Goal: Transaction & Acquisition: Purchase product/service

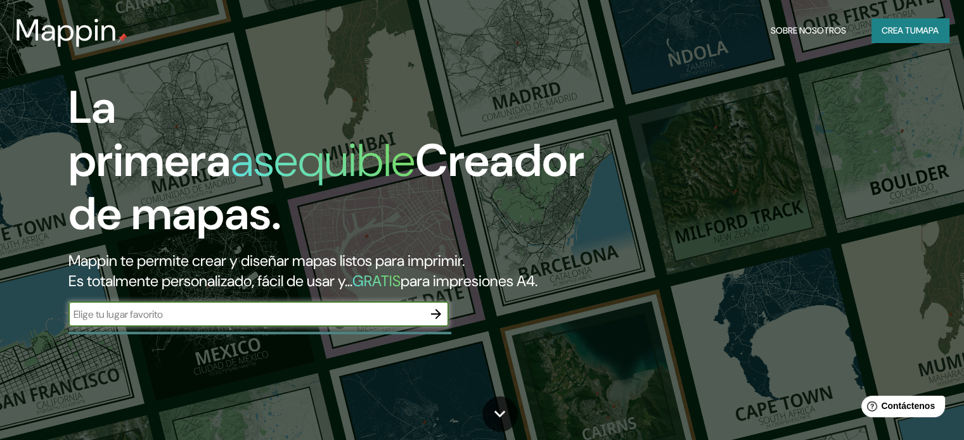
click at [177, 326] on div "​" at bounding box center [258, 314] width 380 height 25
type input "huancane"
click at [430, 322] on icon "button" at bounding box center [435, 314] width 15 height 15
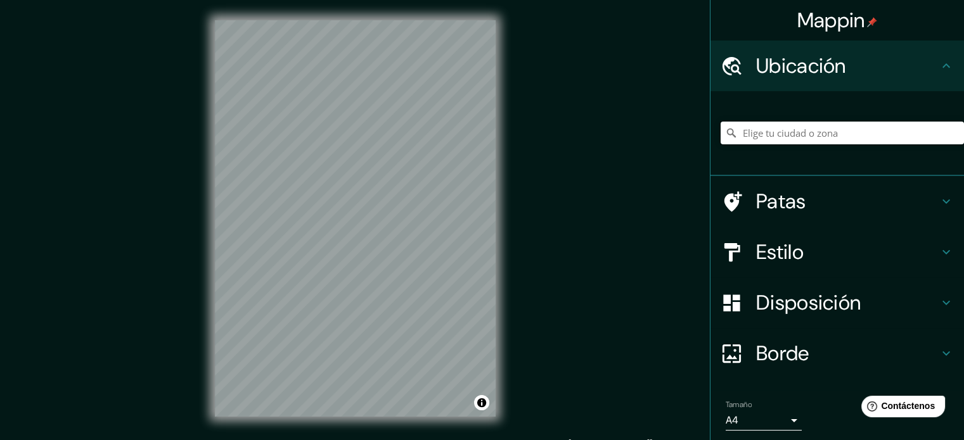
click at [836, 132] on input "Elige tu ciudad o zona" at bounding box center [841, 133] width 243 height 23
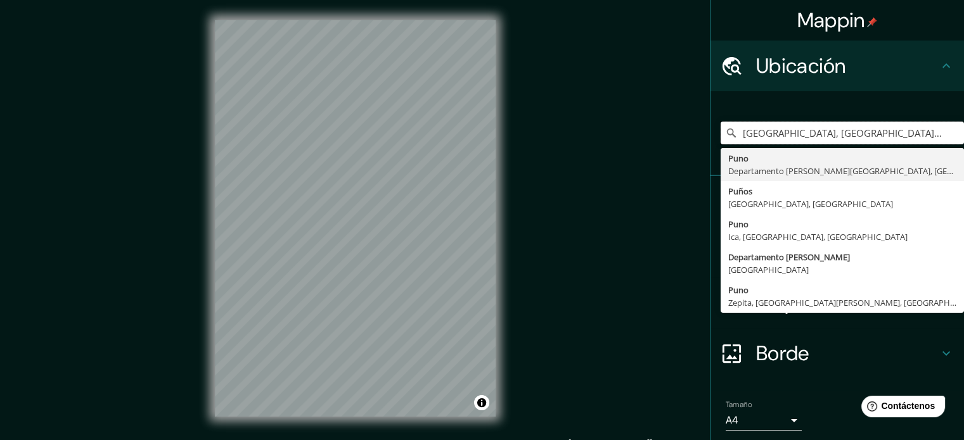
type input "[GEOGRAPHIC_DATA], [GEOGRAPHIC_DATA], [GEOGRAPHIC_DATA]"
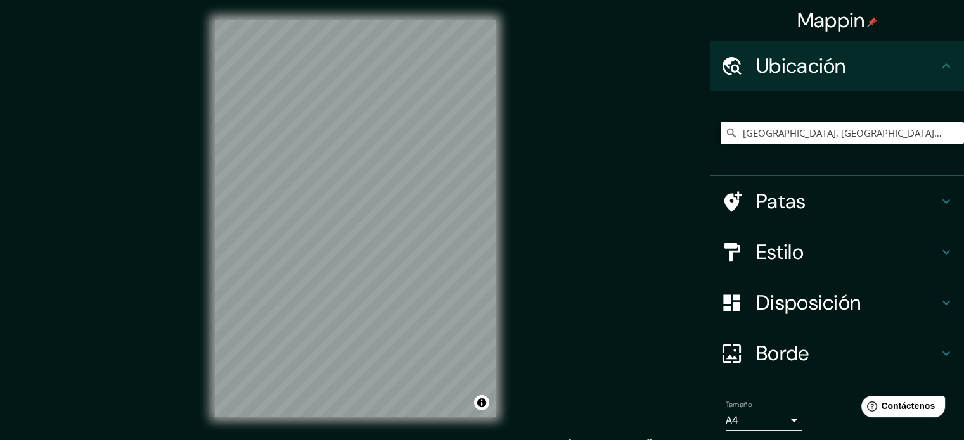
click at [502, 207] on div "© Mapbox © OpenStreetMap Improve this map" at bounding box center [355, 218] width 321 height 437
click at [554, 310] on div "Mappin Ubicación [GEOGRAPHIC_DATA], [GEOGRAPHIC_DATA], [GEOGRAPHIC_DATA] [GEOGR…" at bounding box center [482, 228] width 964 height 457
click at [827, 305] on font "Disposición" at bounding box center [808, 303] width 105 height 27
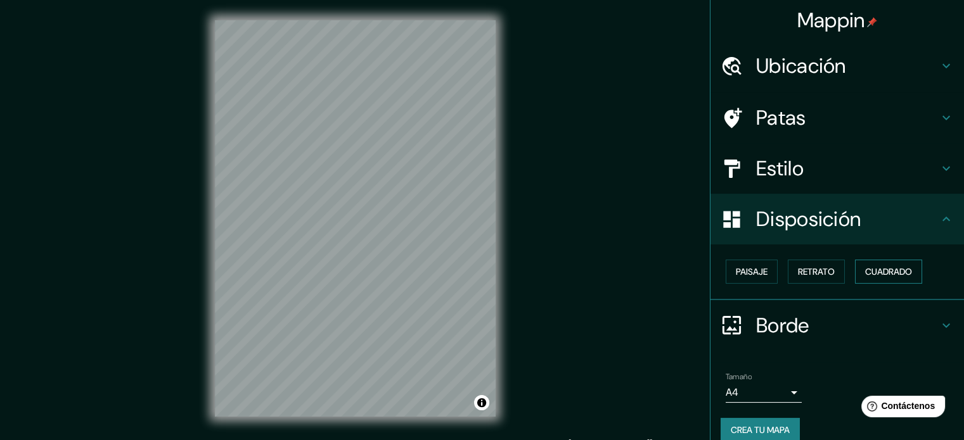
click at [890, 276] on font "Cuadrado" at bounding box center [888, 271] width 47 height 11
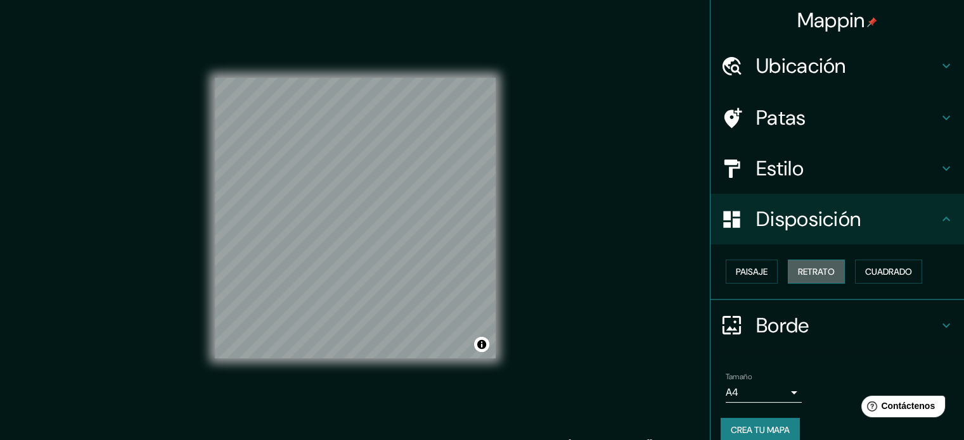
click at [798, 267] on font "Retrato" at bounding box center [816, 271] width 37 height 11
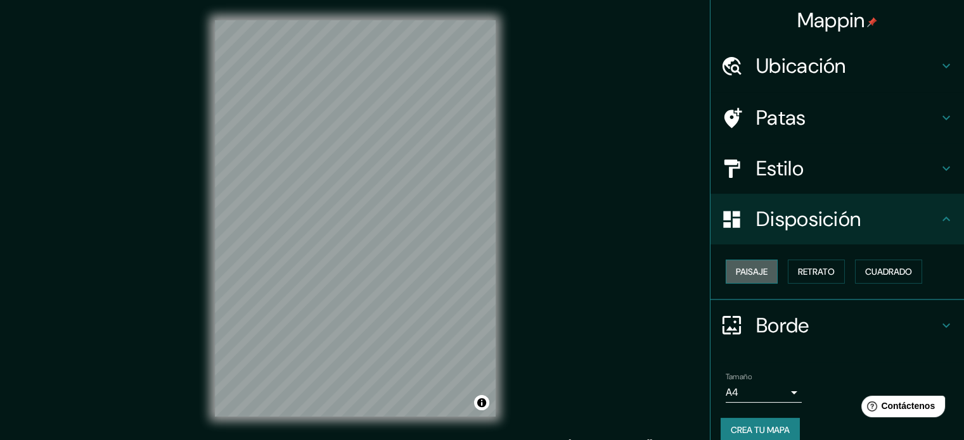
click at [740, 271] on font "Paisaje" at bounding box center [752, 271] width 32 height 11
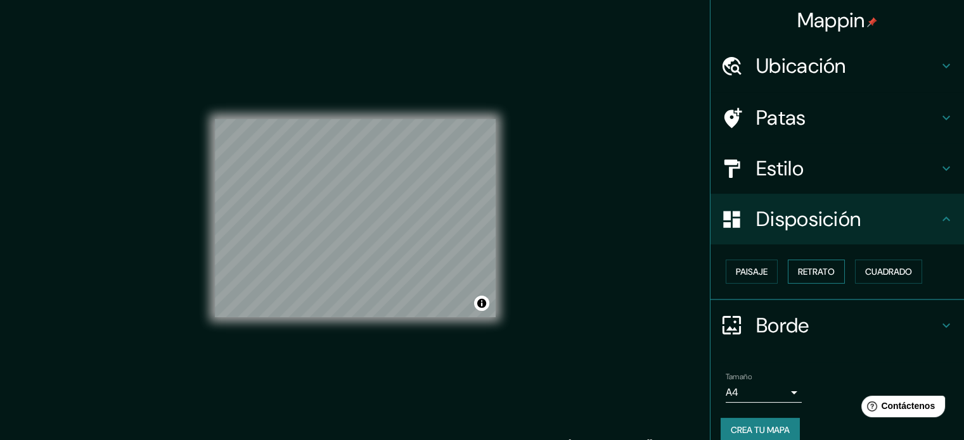
click at [831, 273] on button "Retrato" at bounding box center [816, 272] width 57 height 24
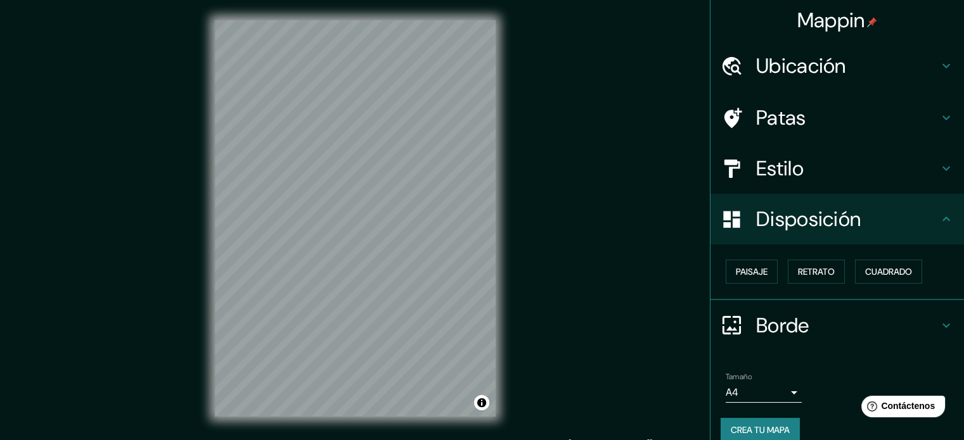
click at [906, 180] on h4 "Estilo" at bounding box center [847, 168] width 182 height 25
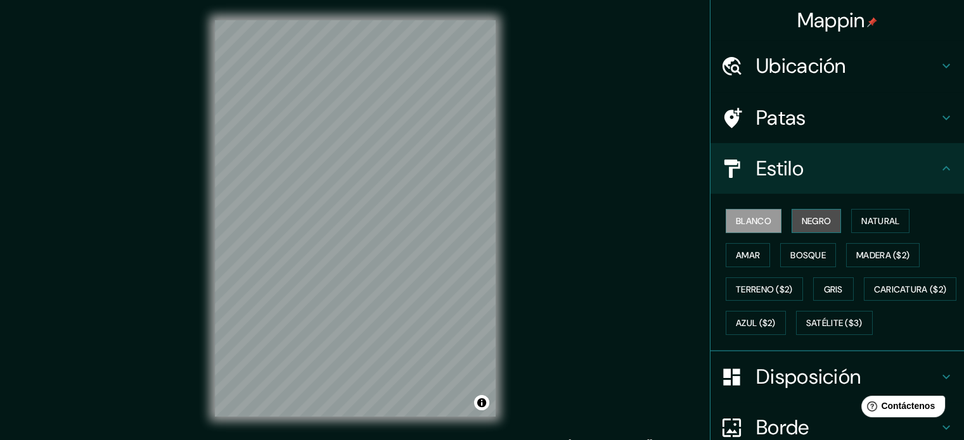
click at [807, 221] on font "Negro" at bounding box center [816, 220] width 30 height 11
click at [751, 218] on font "Blanco" at bounding box center [753, 220] width 35 height 11
click at [887, 220] on font "Natural" at bounding box center [880, 220] width 38 height 11
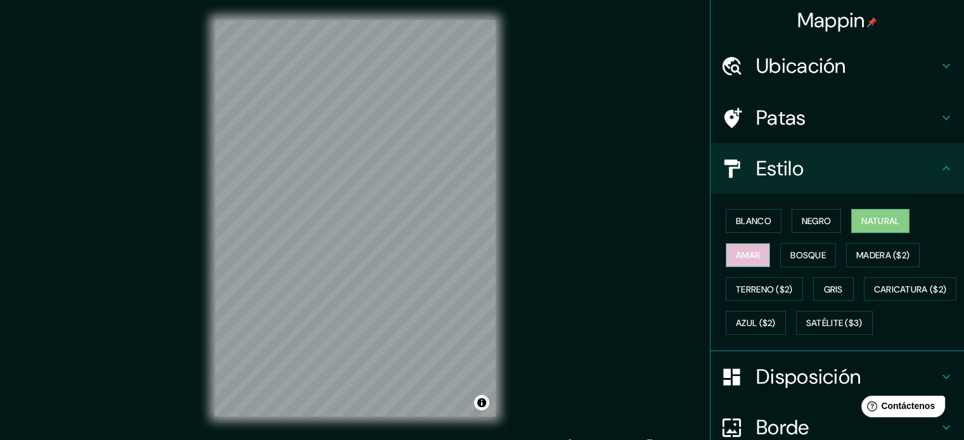
click at [741, 247] on font "Amar" at bounding box center [748, 255] width 24 height 16
drag, startPoint x: 795, startPoint y: 253, endPoint x: 819, endPoint y: 255, distance: 24.2
click at [796, 253] on font "Bosque" at bounding box center [807, 255] width 35 height 11
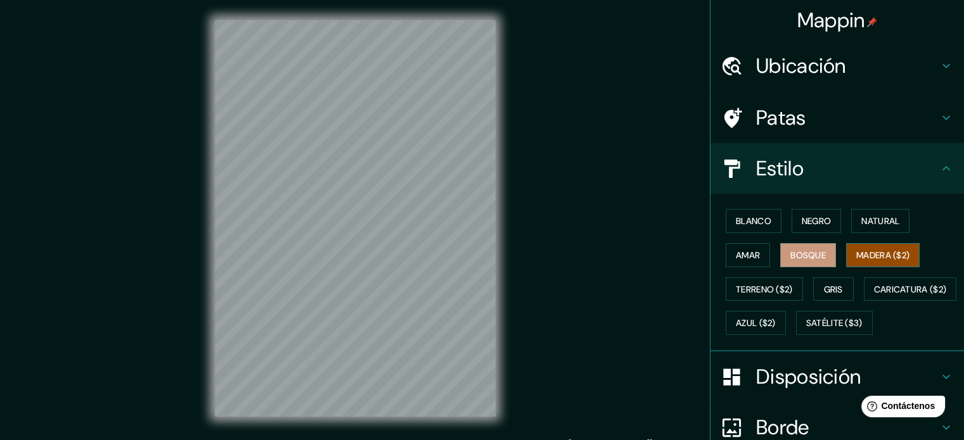
click at [872, 250] on font "Madera ($2)" at bounding box center [882, 255] width 53 height 11
click at [767, 269] on div "Blanco Negro Natural Amar Bosque Madera ($2) Terreno ($2) Gris Caricatura ($2) …" at bounding box center [841, 272] width 243 height 136
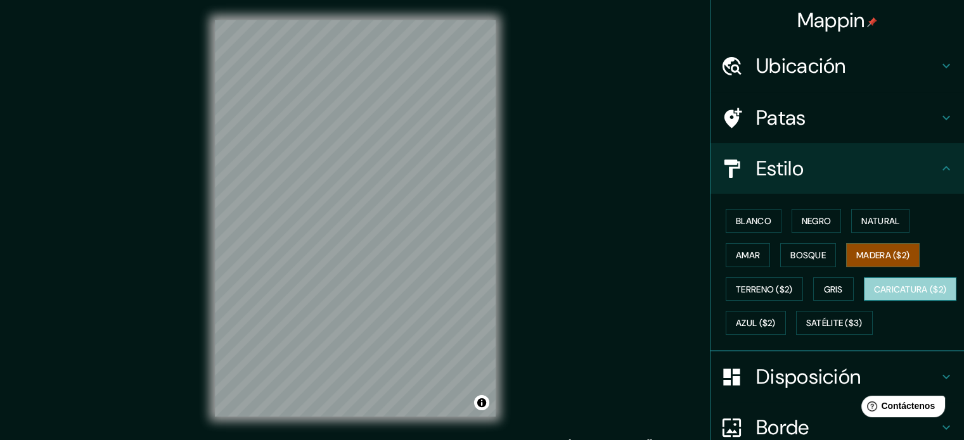
click at [874, 295] on font "Caricatura ($2)" at bounding box center [910, 289] width 73 height 11
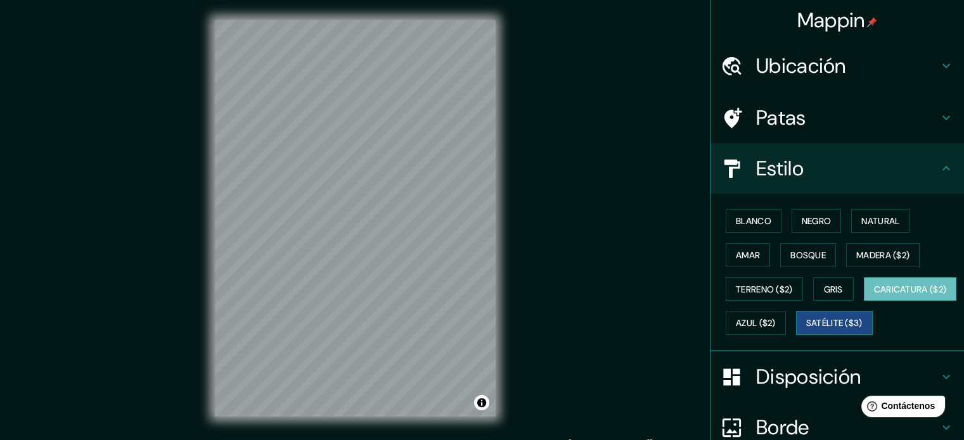
click at [806, 329] on font "Satélite ($3)" at bounding box center [834, 323] width 56 height 11
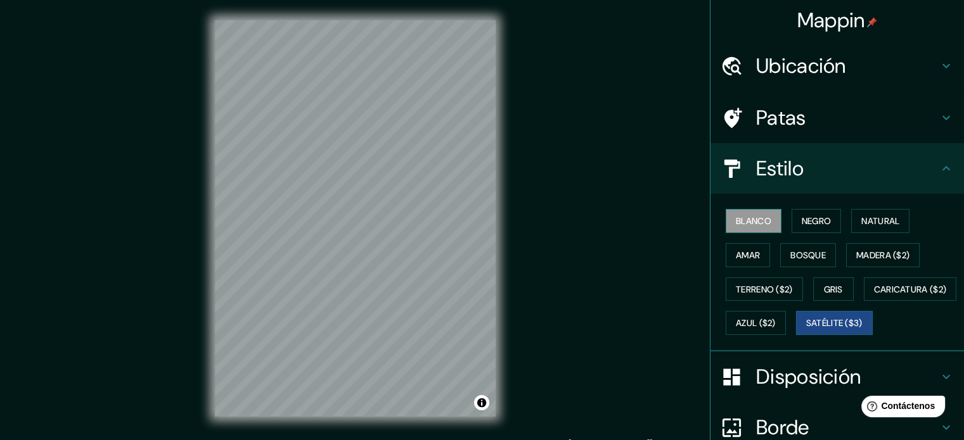
click at [736, 220] on font "Blanco" at bounding box center [753, 220] width 35 height 11
click at [816, 217] on font "Negro" at bounding box center [816, 220] width 30 height 11
click at [747, 219] on font "Blanco" at bounding box center [753, 220] width 35 height 11
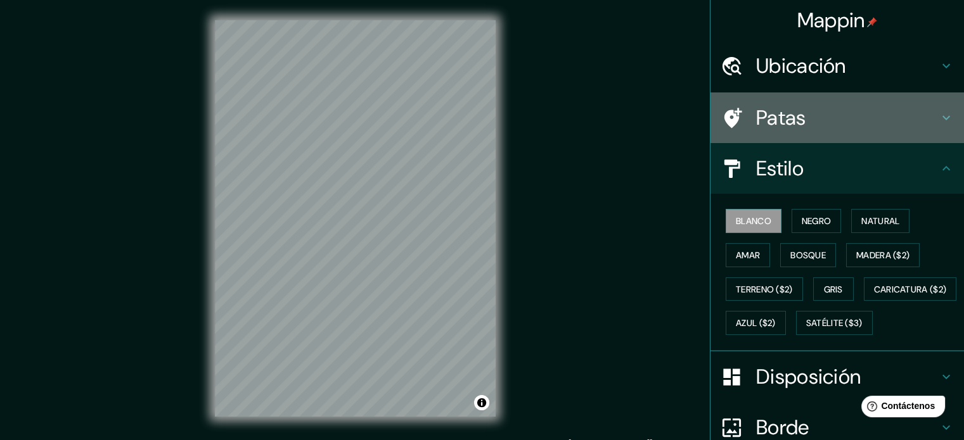
click at [834, 108] on h4 "Patas" at bounding box center [847, 117] width 182 height 25
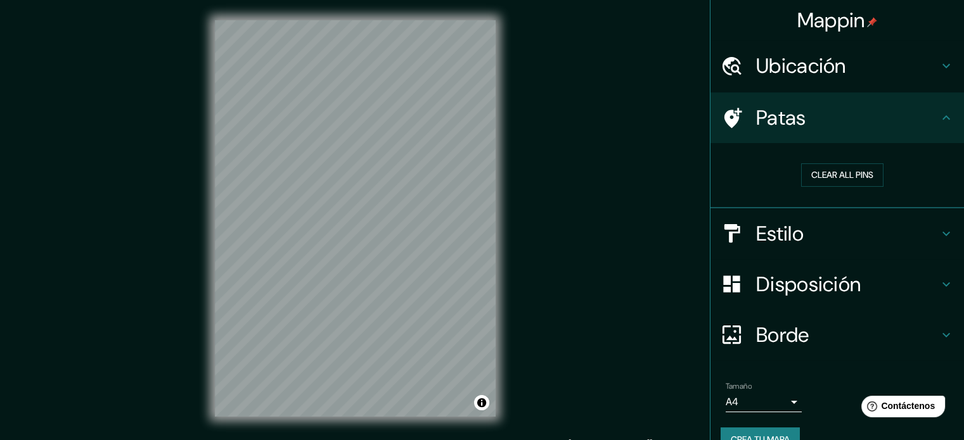
click at [834, 326] on h4 "Borde" at bounding box center [847, 334] width 182 height 25
